Goal: Information Seeking & Learning: Learn about a topic

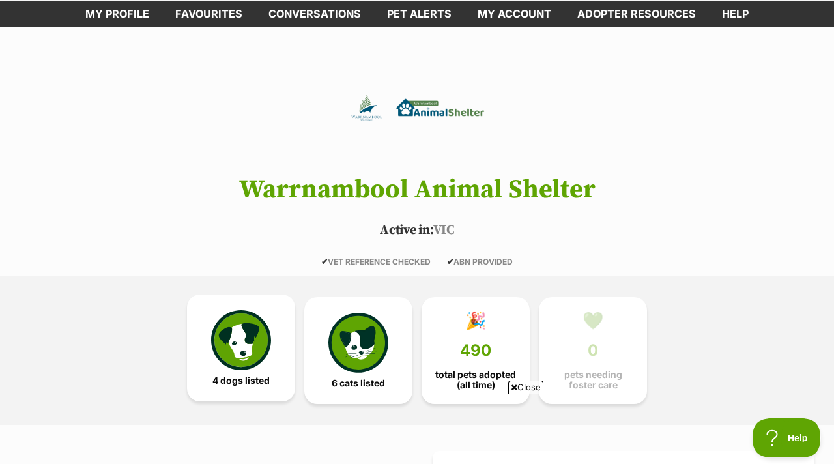
click at [246, 294] on link "4 dogs listed" at bounding box center [241, 347] width 108 height 107
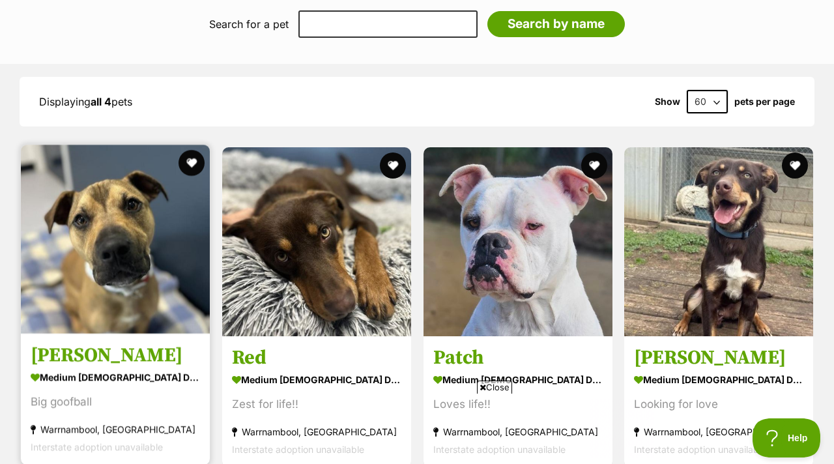
click at [106, 205] on img at bounding box center [115, 239] width 189 height 189
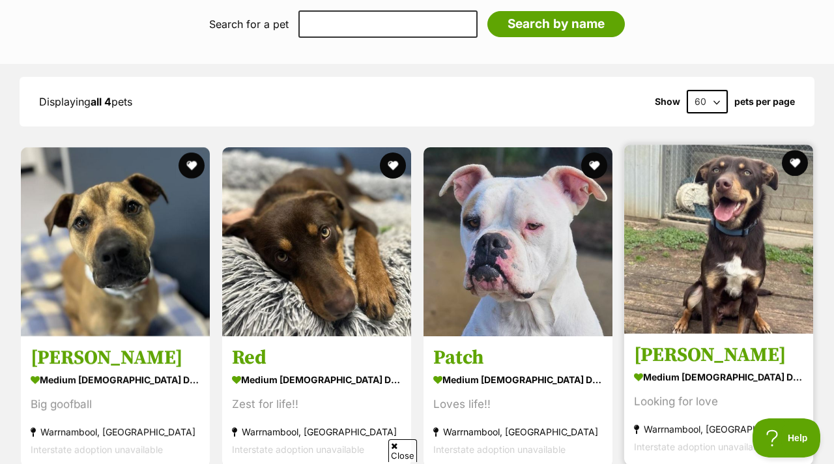
click at [685, 248] on img at bounding box center [718, 239] width 189 height 189
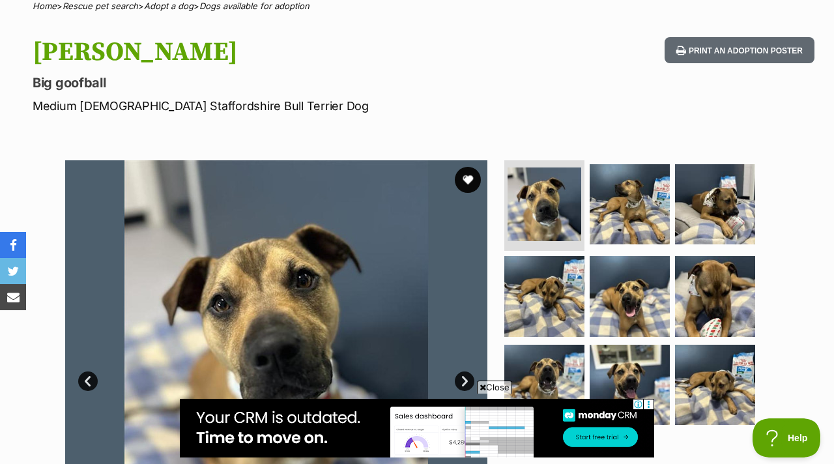
scroll to position [138, 0]
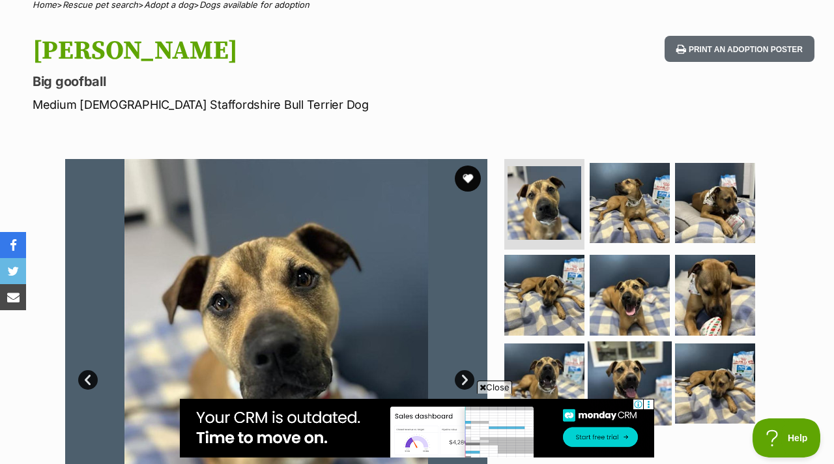
click at [615, 341] on img at bounding box center [630, 383] width 84 height 84
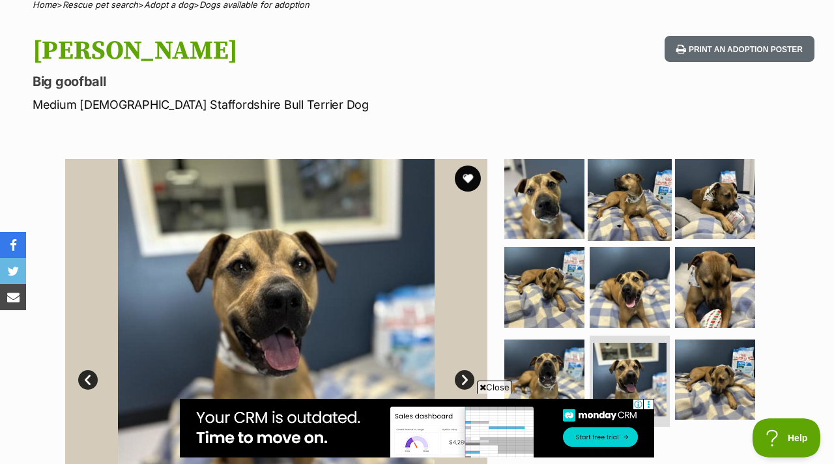
click at [630, 191] on img at bounding box center [630, 198] width 84 height 84
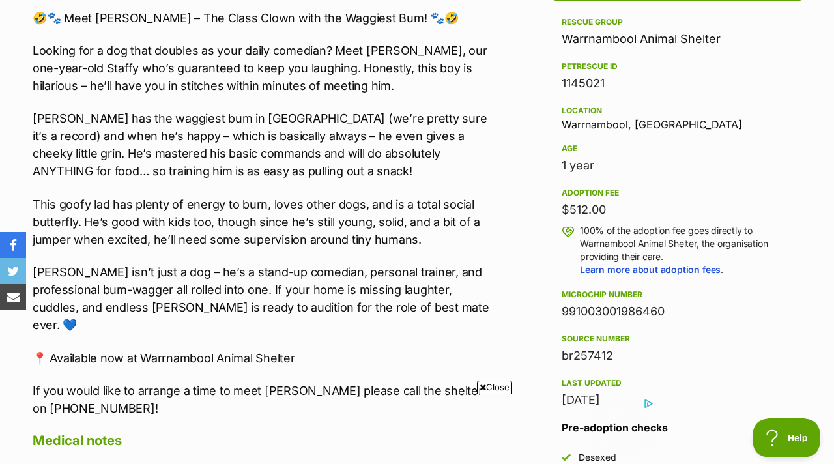
scroll to position [0, 0]
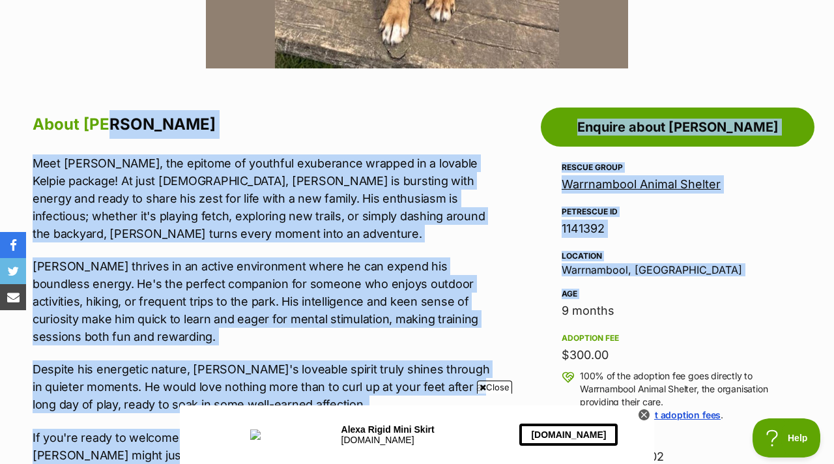
drag, startPoint x: 518, startPoint y: 286, endPoint x: 472, endPoint y: 110, distance: 181.8
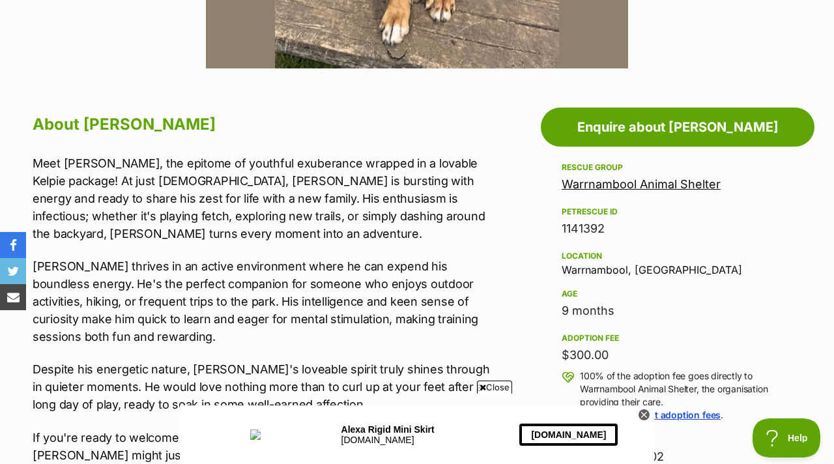
click at [492, 154] on p "Meet Tim, the epitome of youthful exuberance wrapped in a lovable Kelpie packag…" at bounding box center [265, 198] width 464 height 88
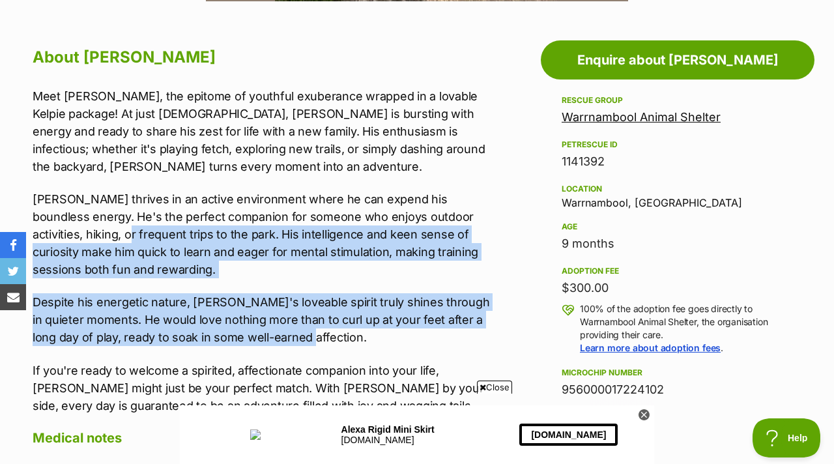
drag, startPoint x: 498, startPoint y: 183, endPoint x: 477, endPoint y: 302, distance: 121.1
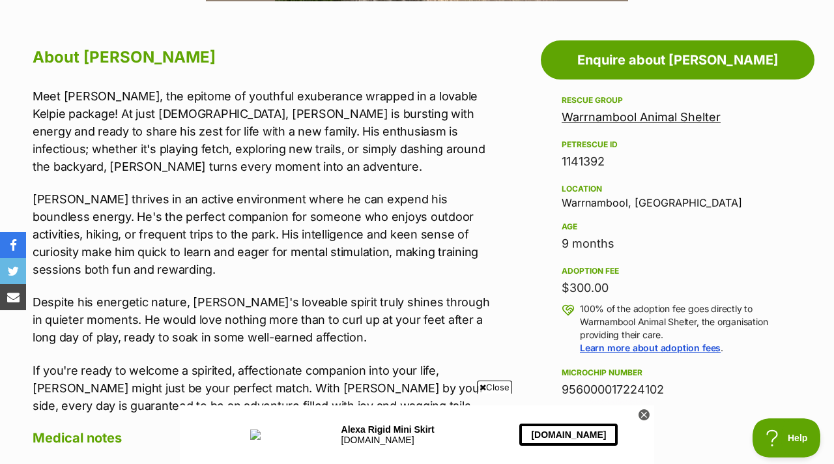
click at [643, 414] on icon at bounding box center [644, 414] width 5 height 5
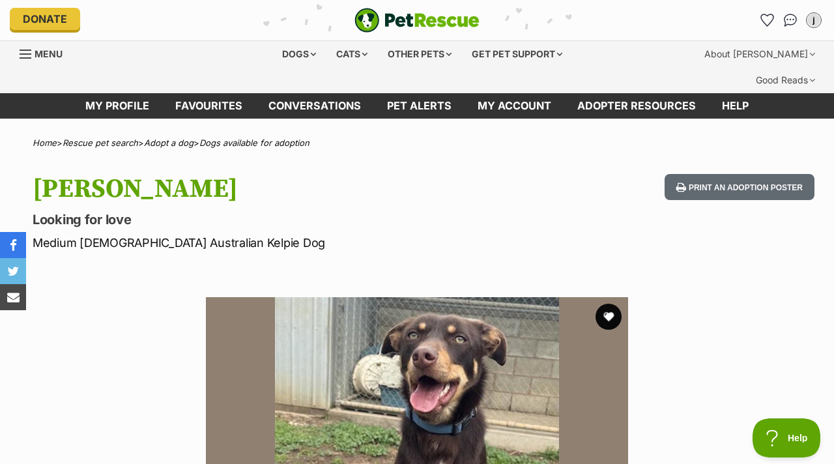
scroll to position [0, 0]
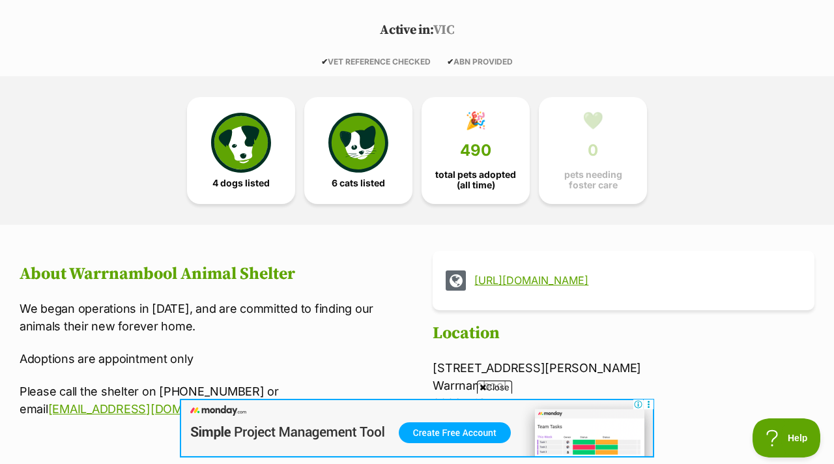
scroll to position [276, 0]
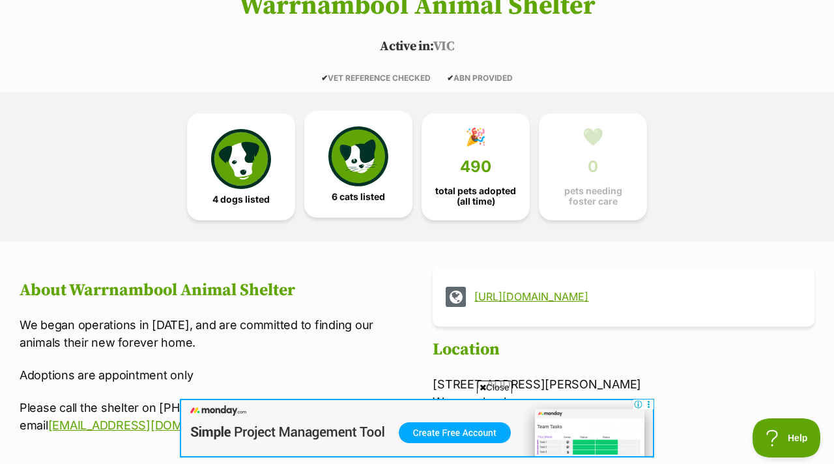
click at [370, 126] on img at bounding box center [358, 156] width 60 height 60
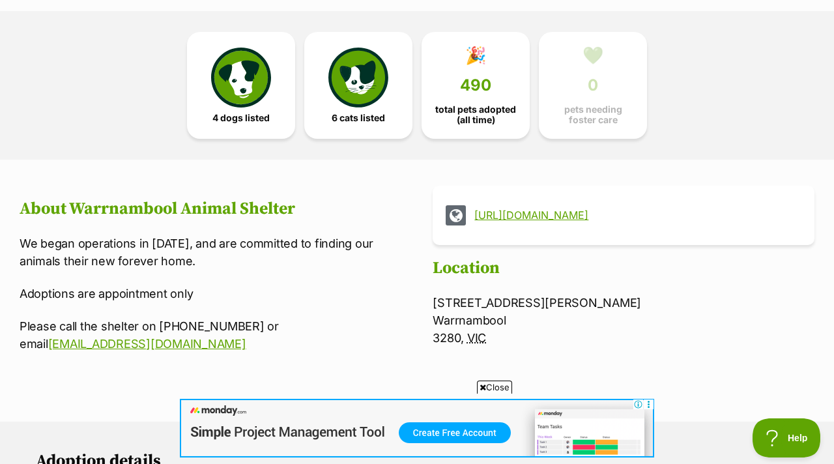
scroll to position [339, 0]
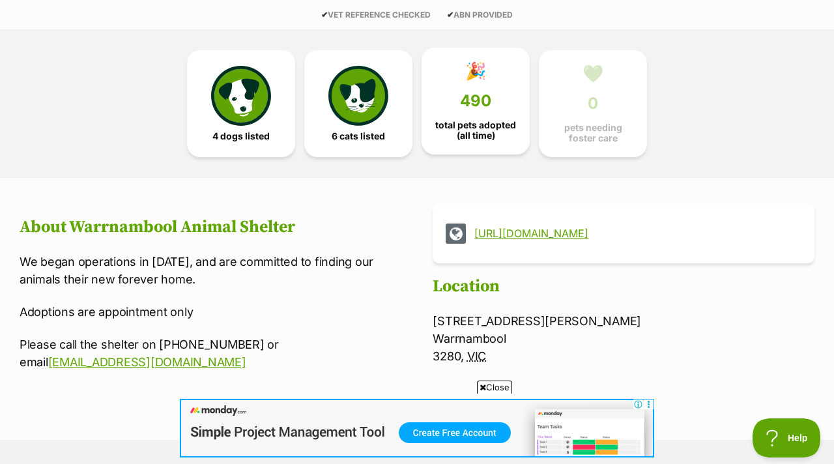
click at [466, 120] on span "total pets adopted (all time)" at bounding box center [475, 130] width 86 height 21
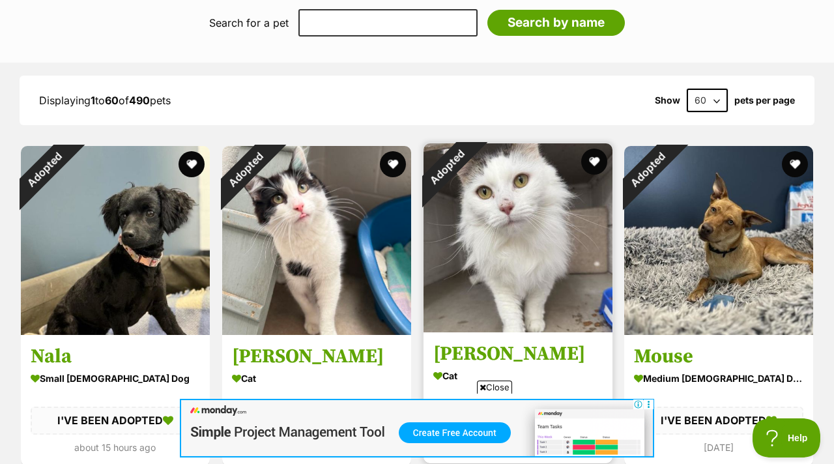
scroll to position [1183, 0]
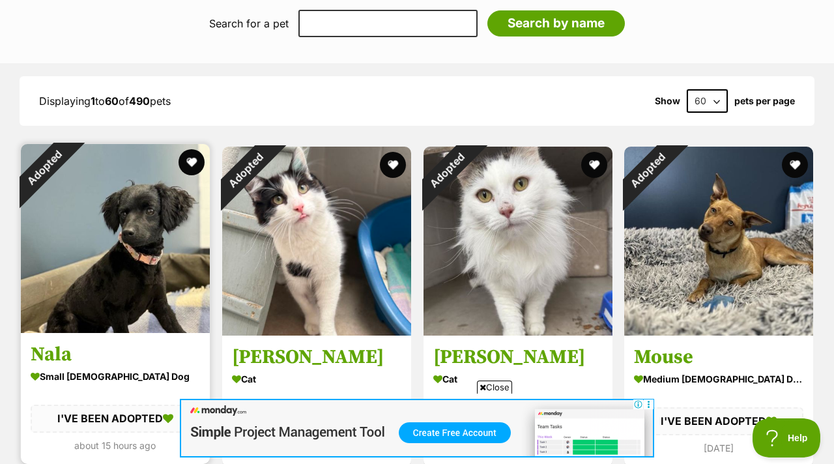
click at [128, 205] on img at bounding box center [115, 238] width 189 height 189
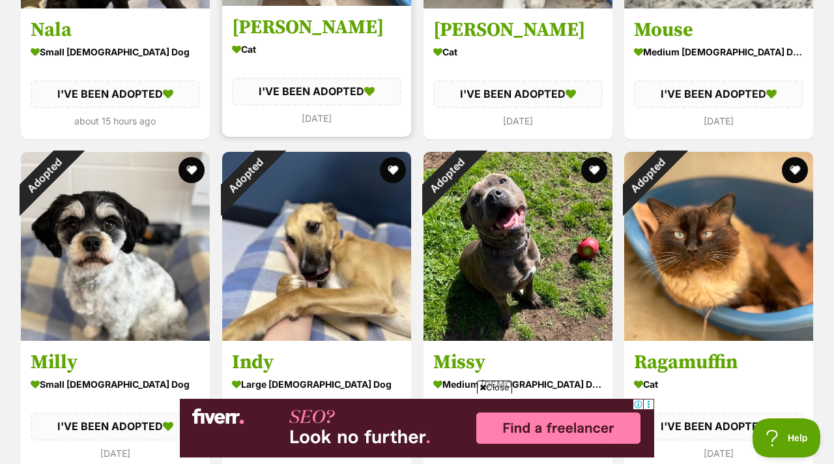
scroll to position [1524, 0]
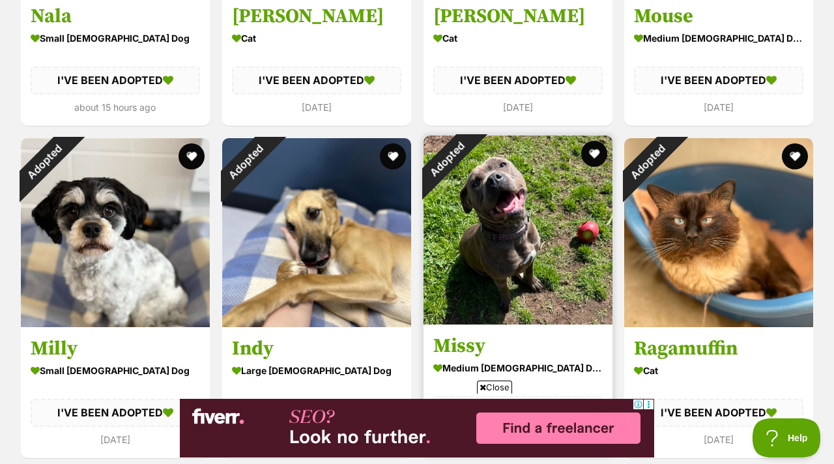
click at [482, 231] on img at bounding box center [517, 229] width 189 height 189
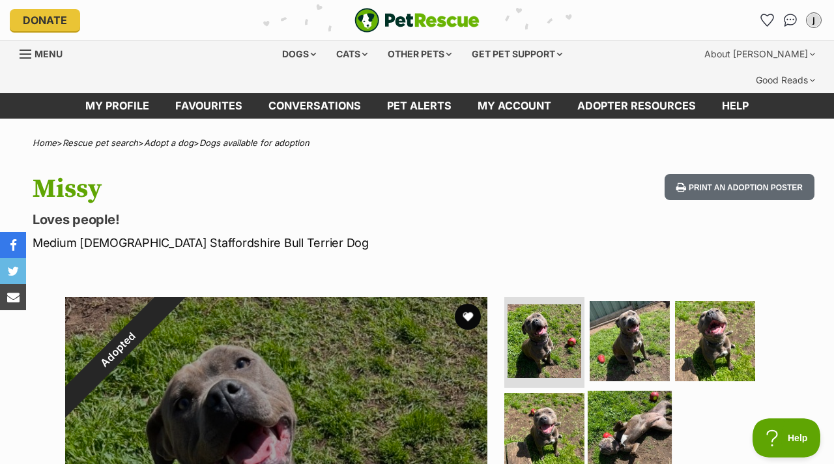
click at [629, 391] on img at bounding box center [630, 433] width 84 height 84
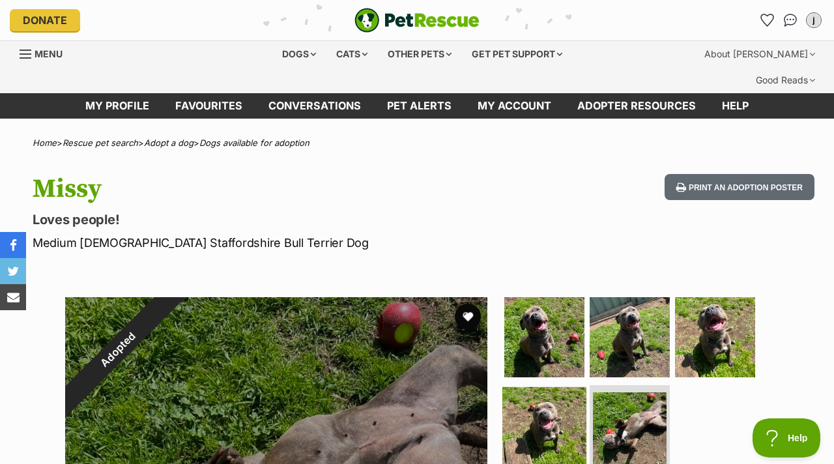
click at [511, 387] on img at bounding box center [544, 429] width 84 height 84
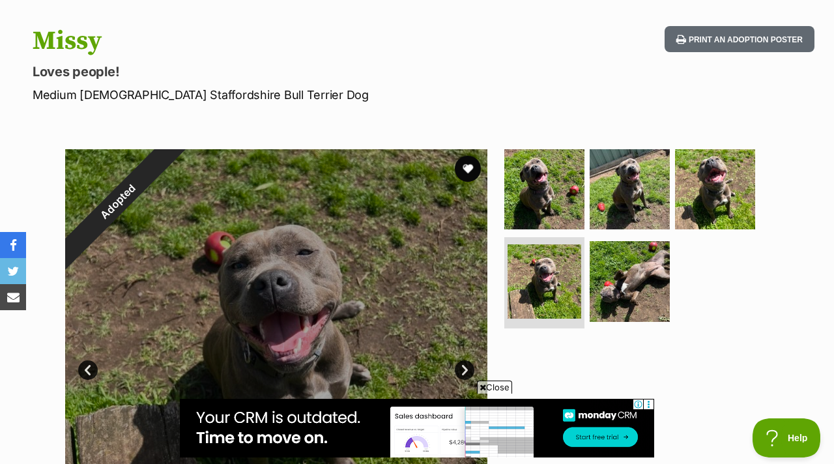
scroll to position [149, 0]
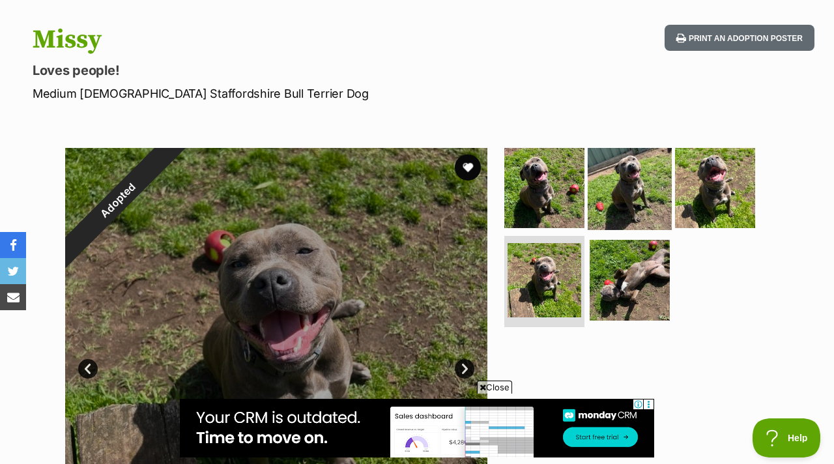
click at [595, 178] on img at bounding box center [630, 187] width 84 height 84
